Goal: Check status: Check status

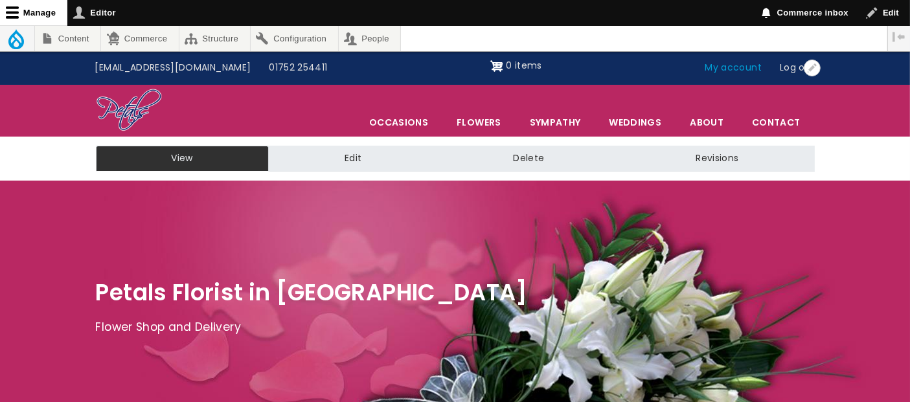
click at [716, 63] on link "My account" at bounding box center [733, 68] width 75 height 25
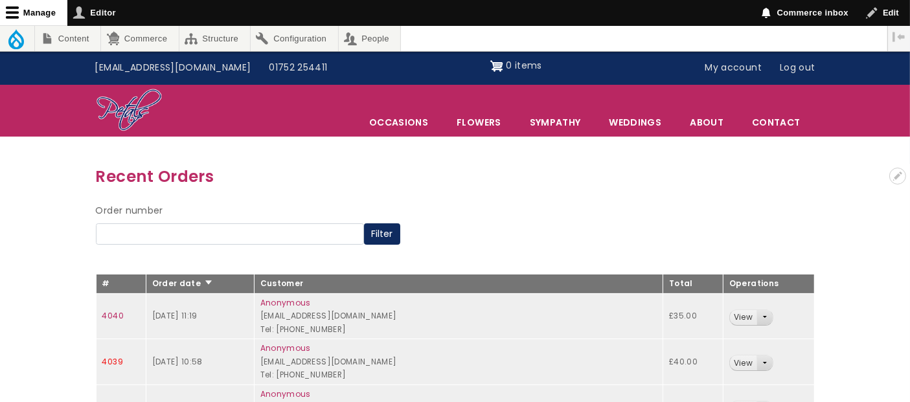
click at [109, 359] on link "4039" at bounding box center [112, 361] width 21 height 11
click at [113, 315] on link "4040" at bounding box center [112, 315] width 21 height 11
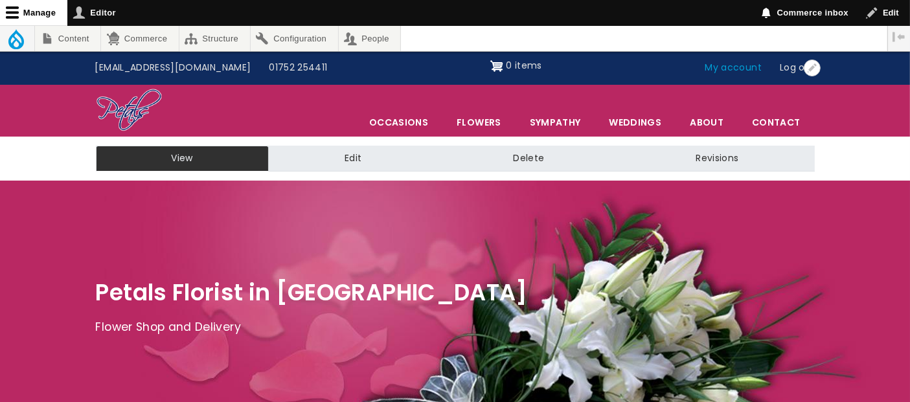
click at [734, 65] on link "My account" at bounding box center [733, 68] width 75 height 25
